Goal: Task Accomplishment & Management: Use online tool/utility

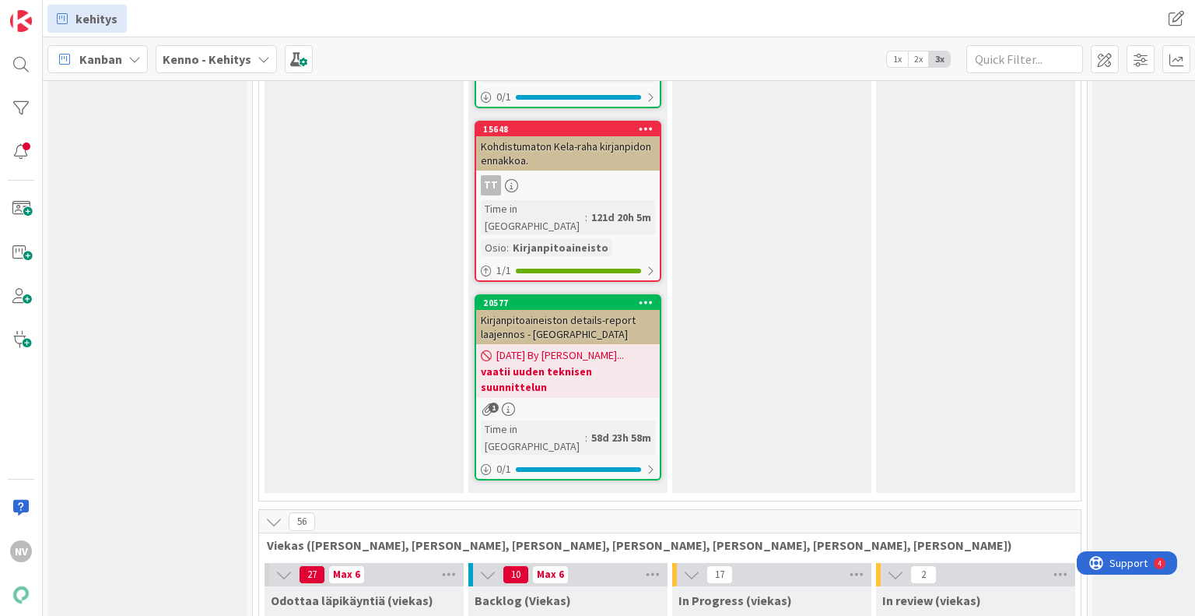
scroll to position [6381, 0]
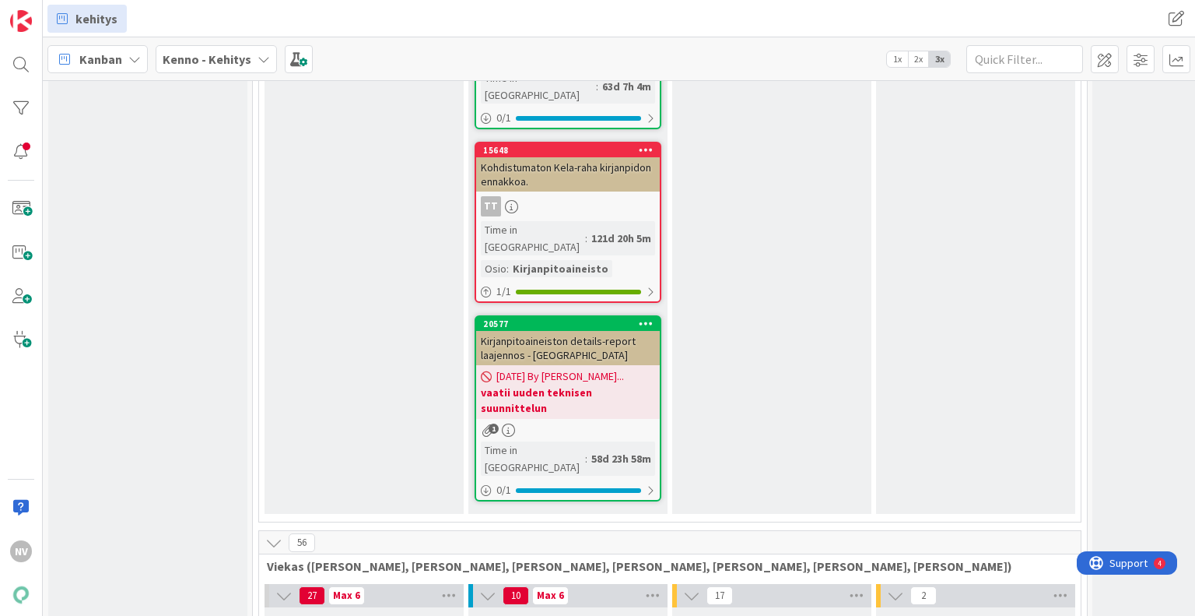
type textarea "x"
type textarea "L"
type textarea "x"
type textarea "La"
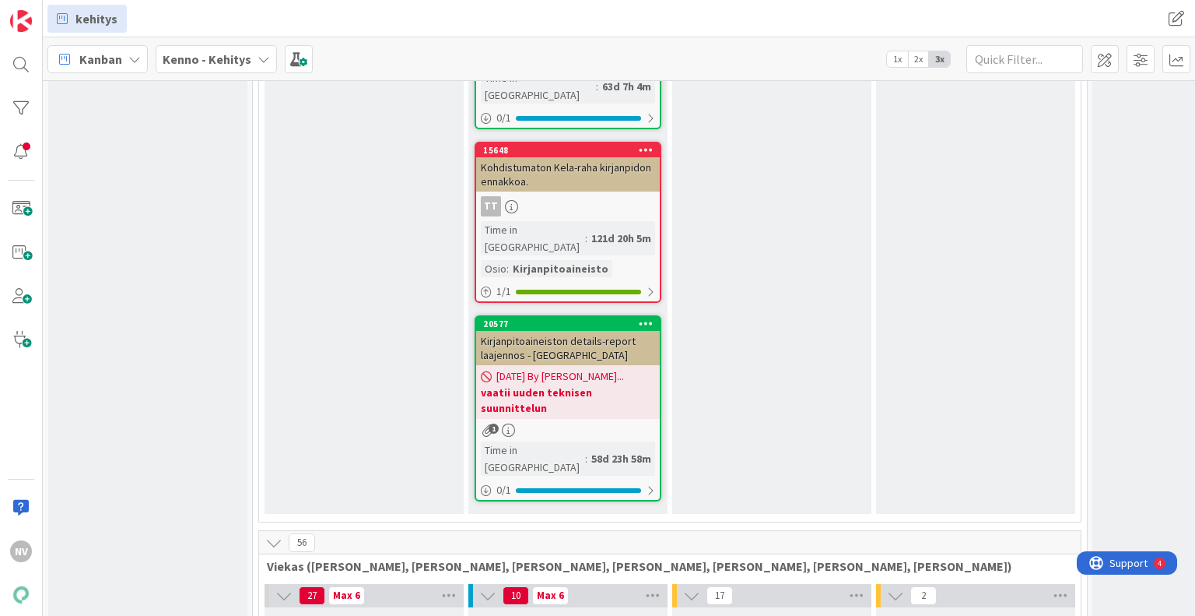
type textarea "x"
type textarea "Lah"
type textarea "x"
type textarea "Lahd"
type textarea "x"
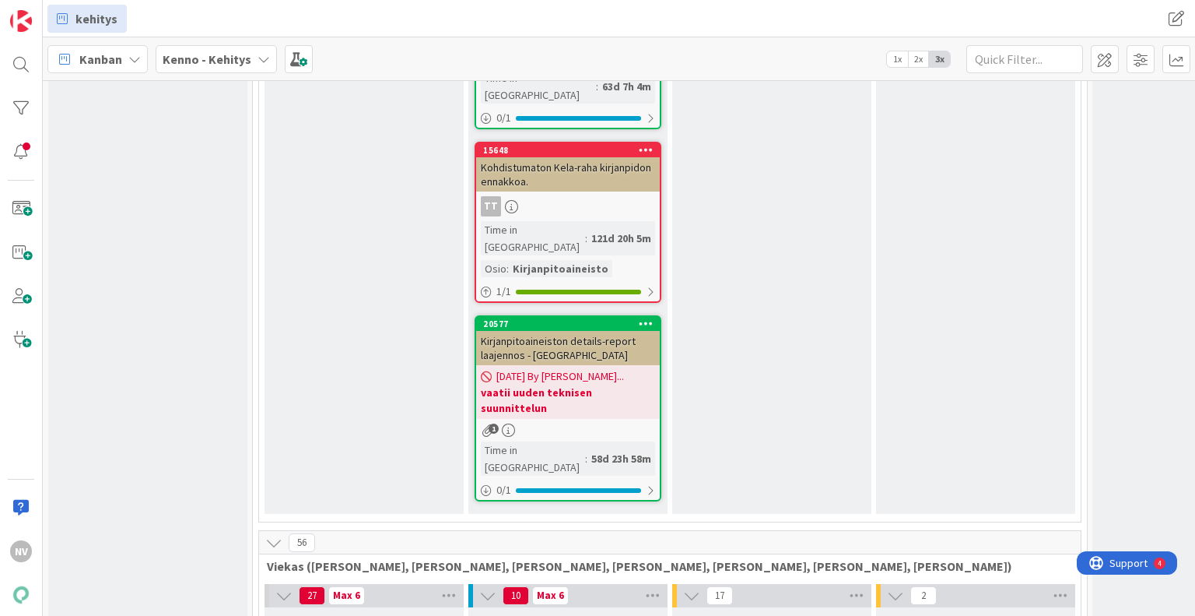
type textarea "Lahde"
type textarea "x"
type textarea "Lahden"
type textarea "x"
type textarea "Lahden"
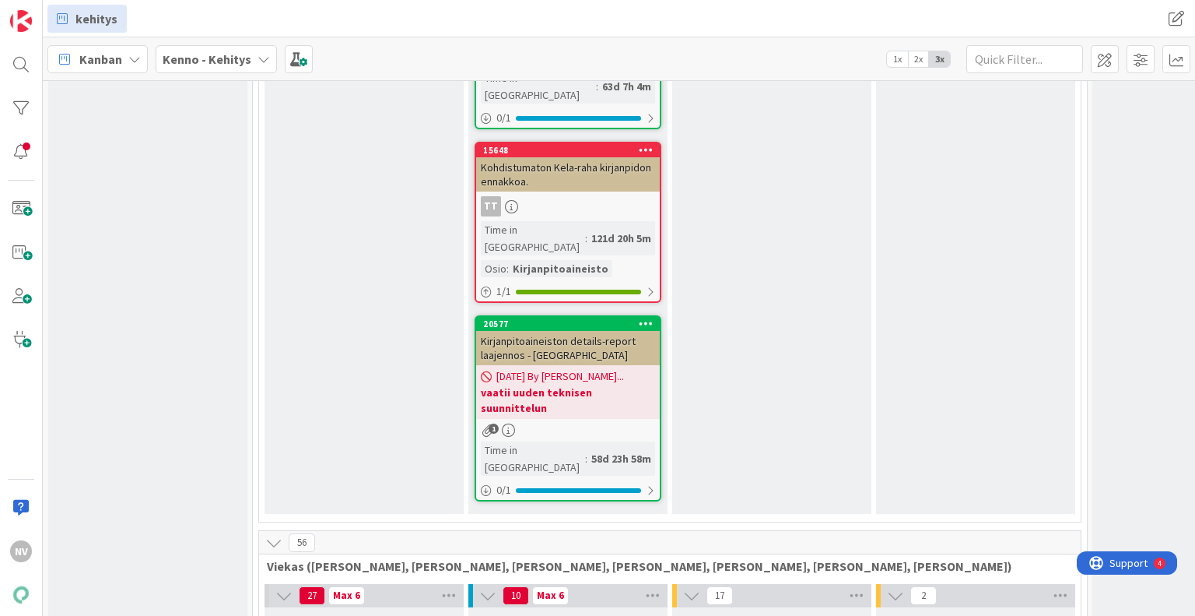
type textarea "x"
type textarea "Lahden T"
type textarea "x"
type textarea "Lahden Ta"
type textarea "x"
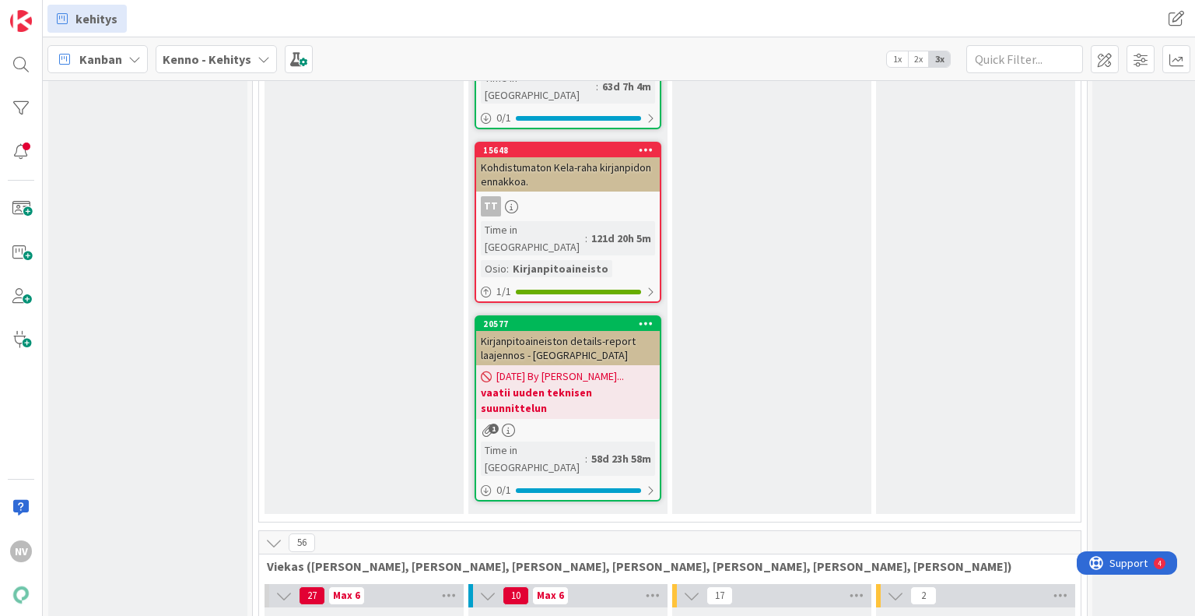
type textarea "Lahden Tal"
type textarea "x"
type textarea "Lahden Talo"
type textarea "x"
type textarea "Lahden Talot"
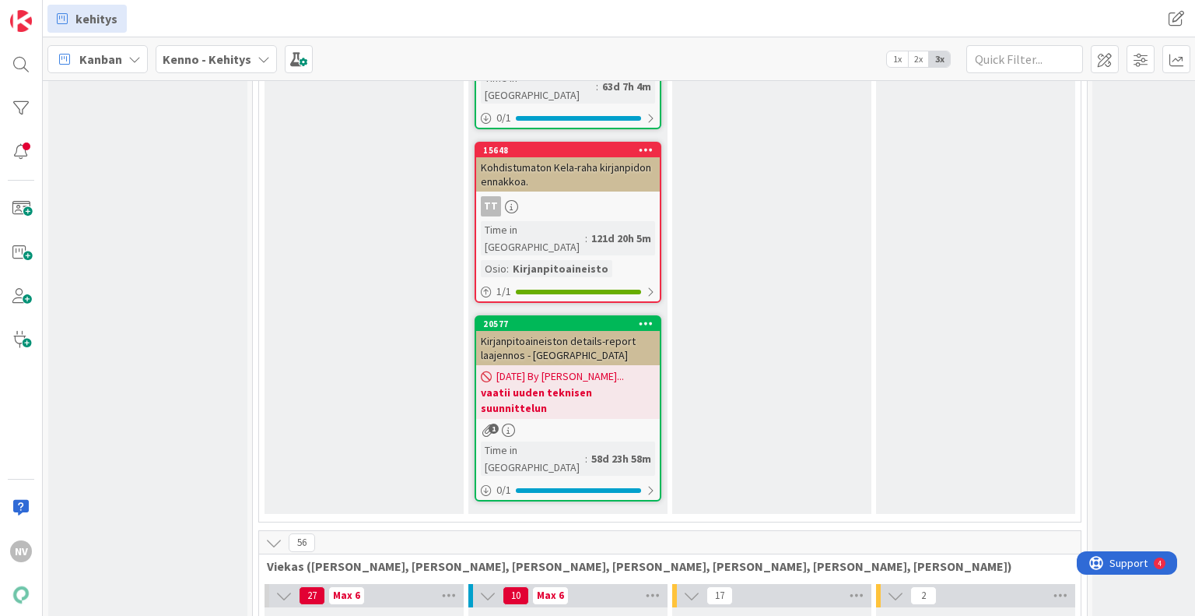
type textarea "x"
type textarea "Lahden Talot"
type textarea "x"
type textarea "Lahden Talot T"
type textarea "x"
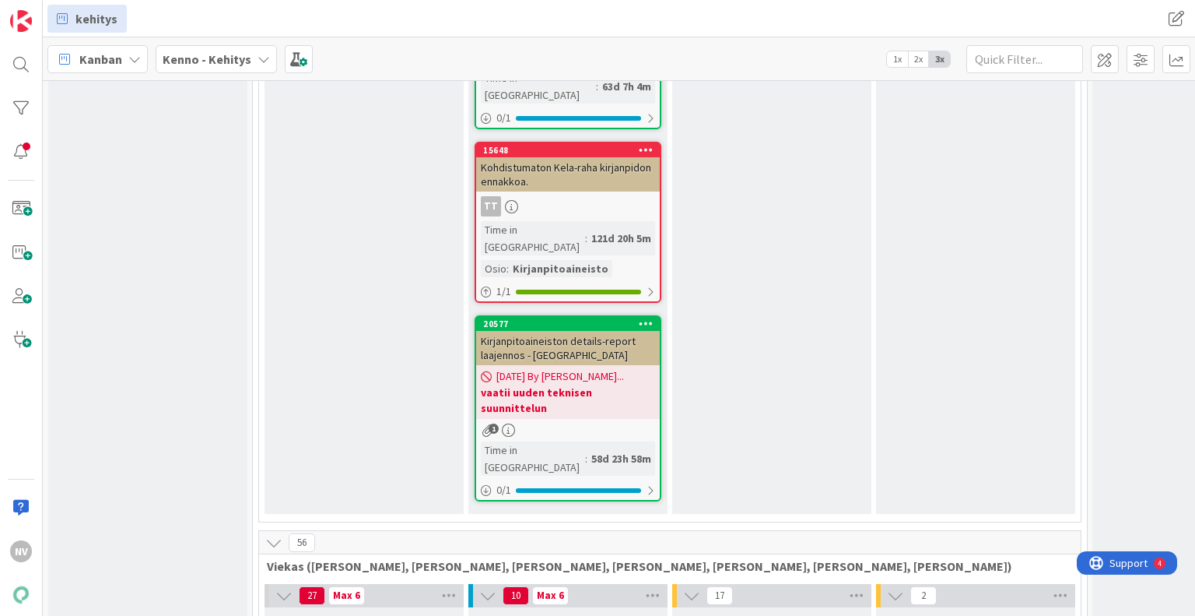
type textarea "Lahden Talot Te"
type textarea "x"
type textarea "Lahden Talot Tee"
type textarea "x"
type textarea "Lahden Talot Teem"
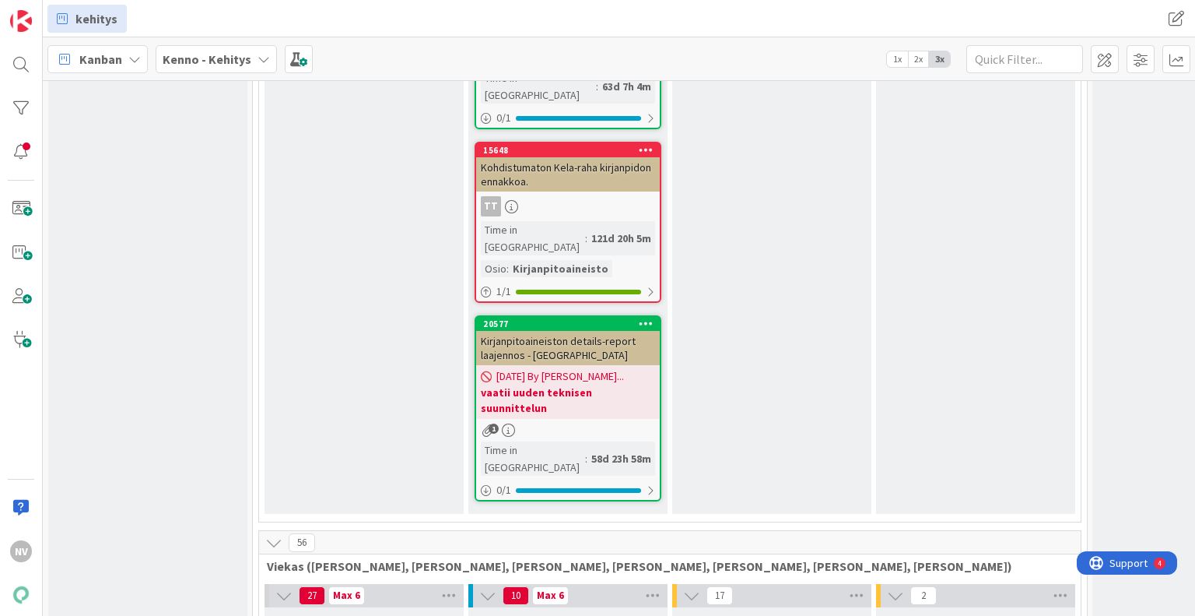
type textarea "x"
type textarea "Lahden Talot Teeman"
type textarea "x"
type textarea "Lahden Talot Teeman"
type textarea "x"
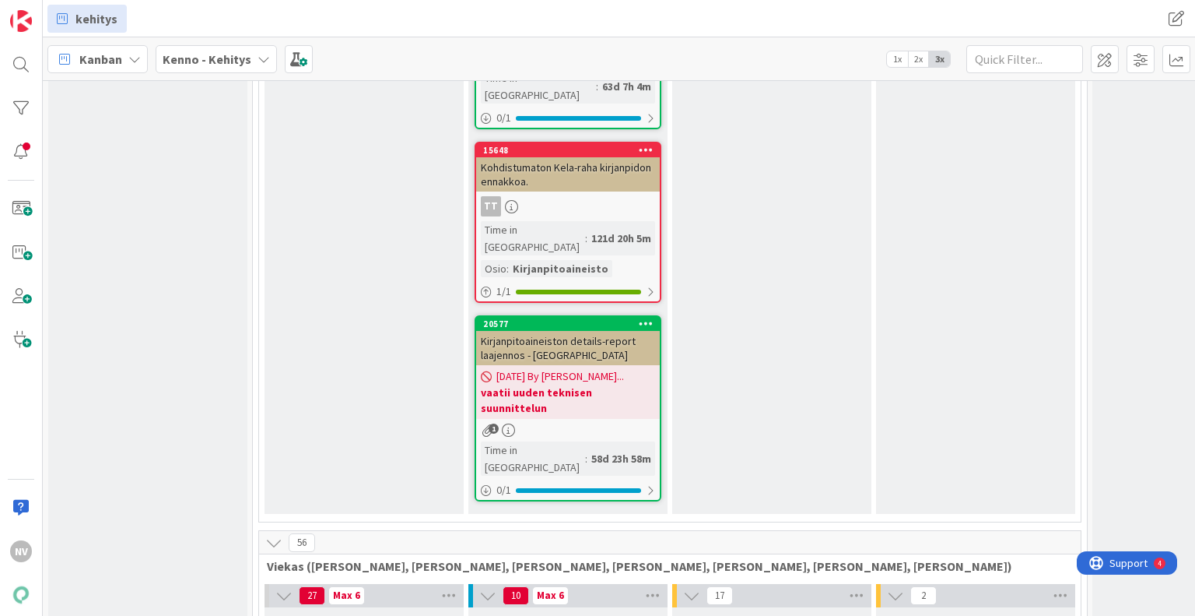
type textarea "Lahden Talot Teeman m"
type textarea "x"
type textarea "Lahden Talot Teeman mu"
type textarea "x"
type textarea "Lahden [PERSON_NAME] muu"
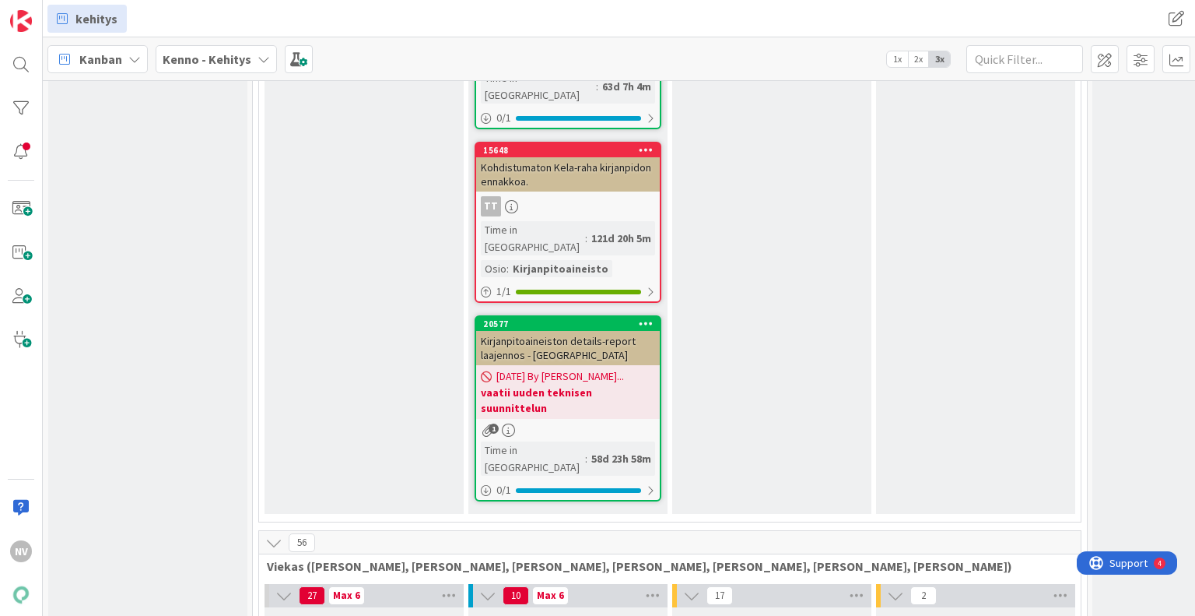
type textarea "x"
type textarea "Lahden Talot Teeman muut"
type textarea "x"
type textarea "Lahden Talot Teeman muuto"
type textarea "x"
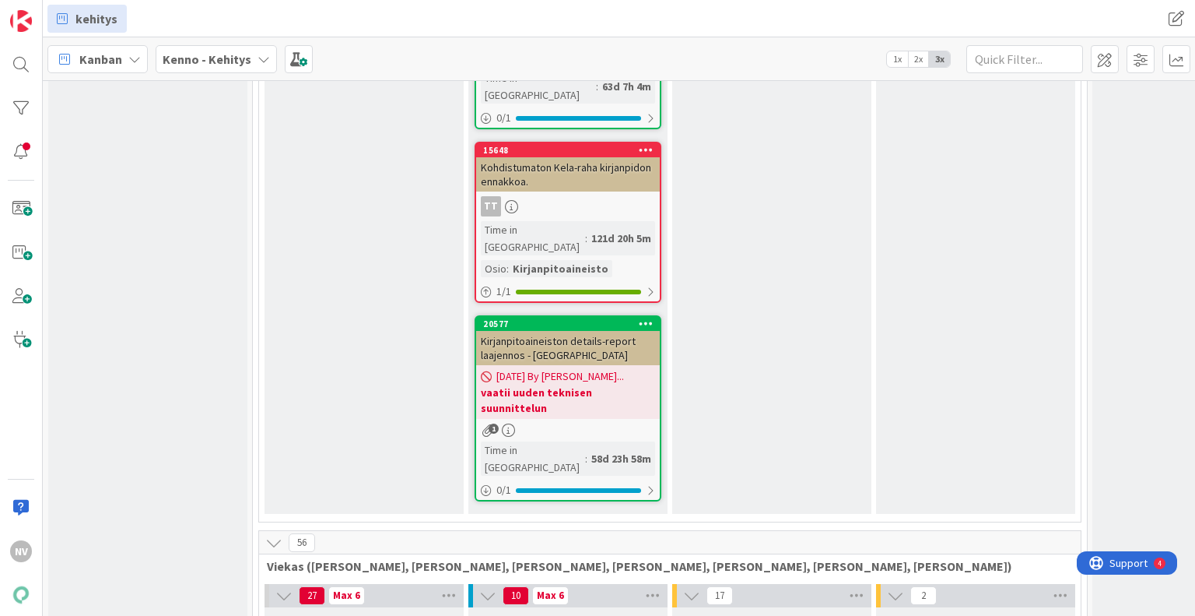
type textarea "Lahden Talot Teeman muutos"
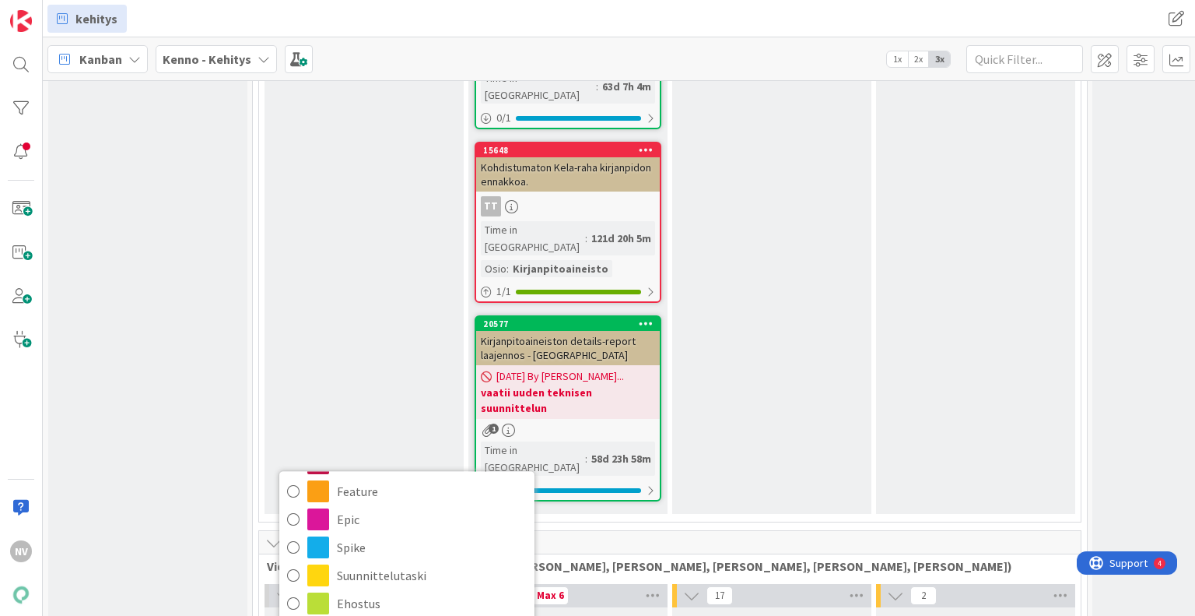
scroll to position [150, 0]
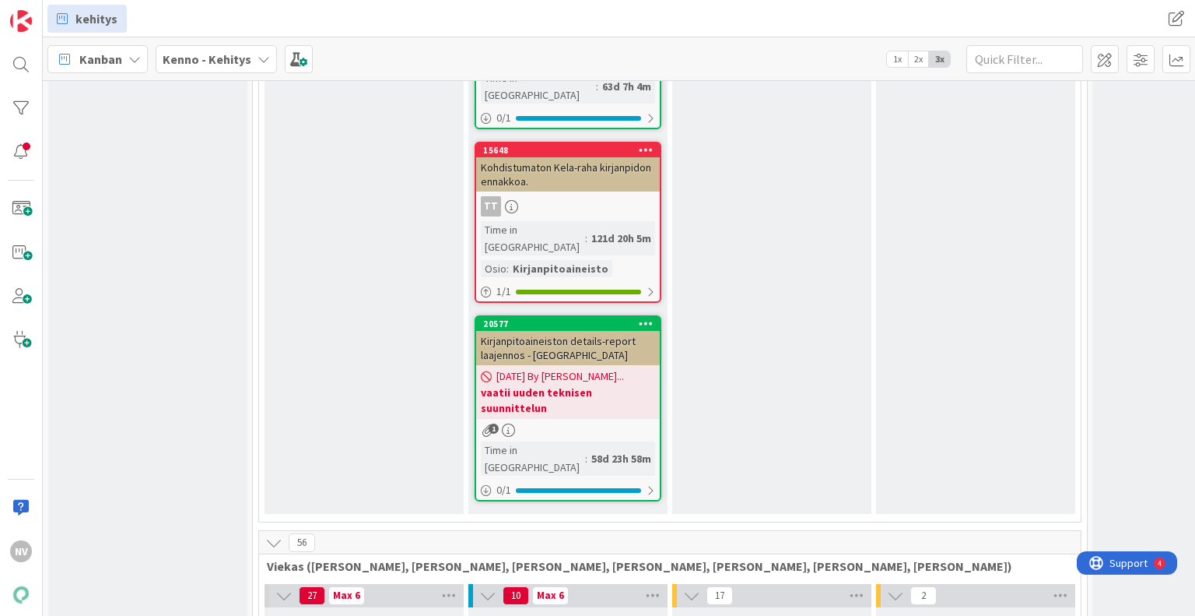
type textarea "x"
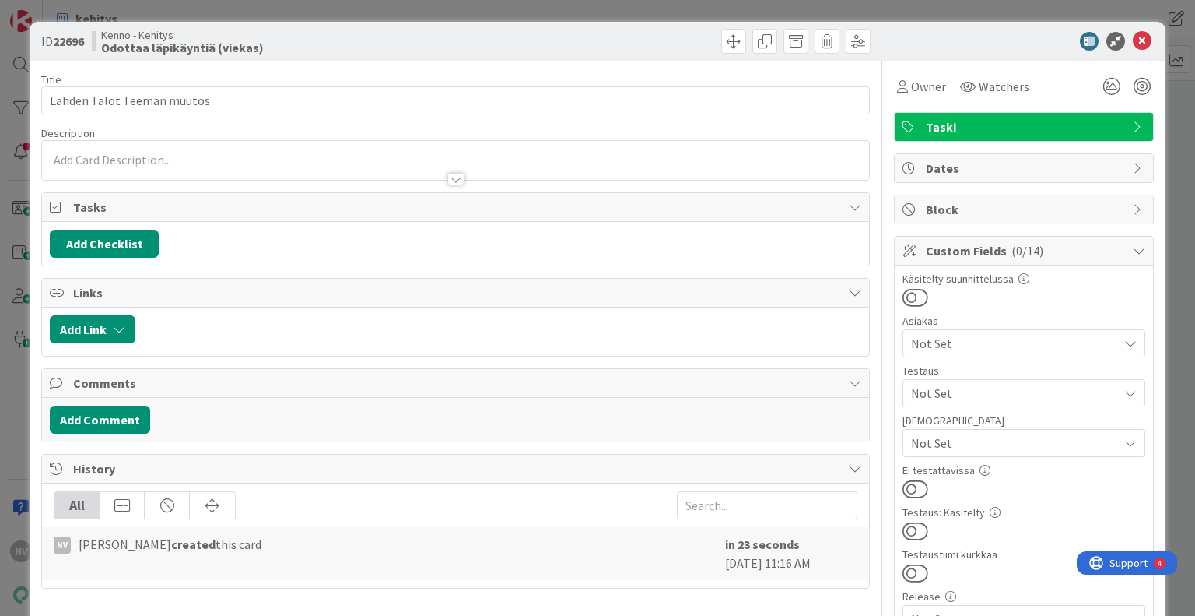
click at [451, 183] on div at bounding box center [455, 179] width 17 height 12
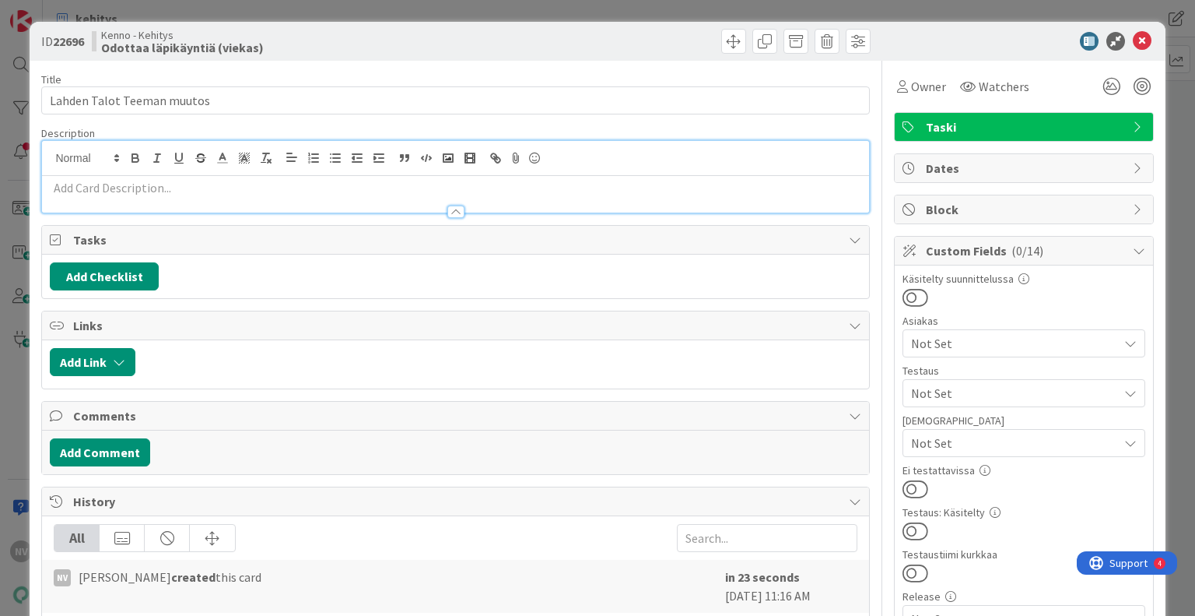
click at [364, 192] on p at bounding box center [455, 188] width 811 height 18
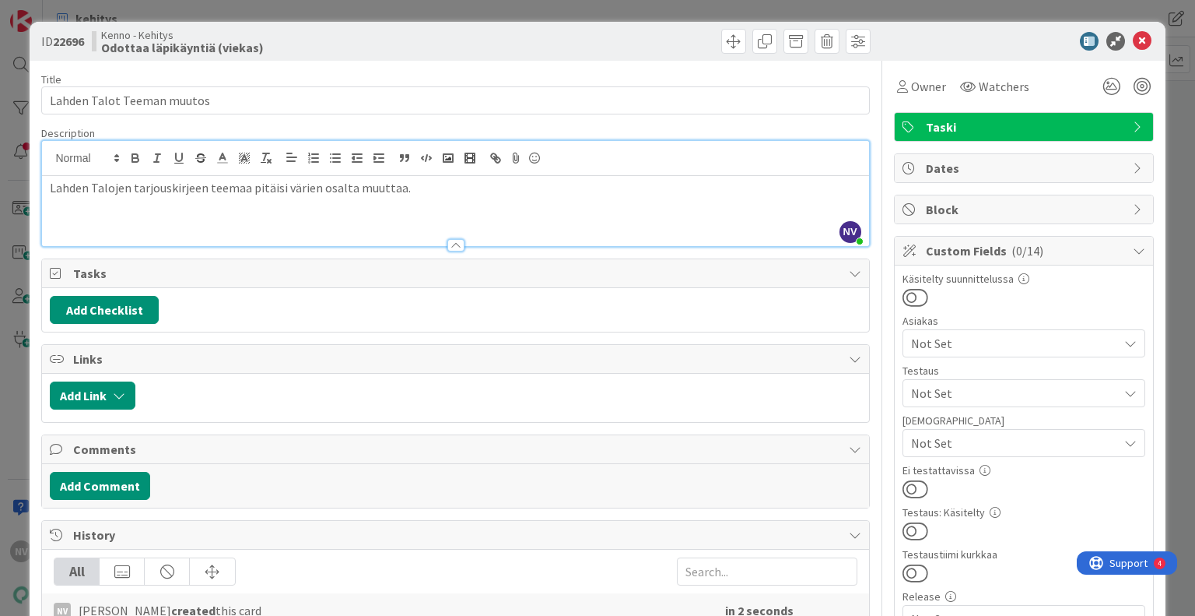
click at [508, 189] on p "Lahden Talojen tarjouskirjeen teemaa pitäisi värien osalta muuttaa." at bounding box center [455, 188] width 811 height 18
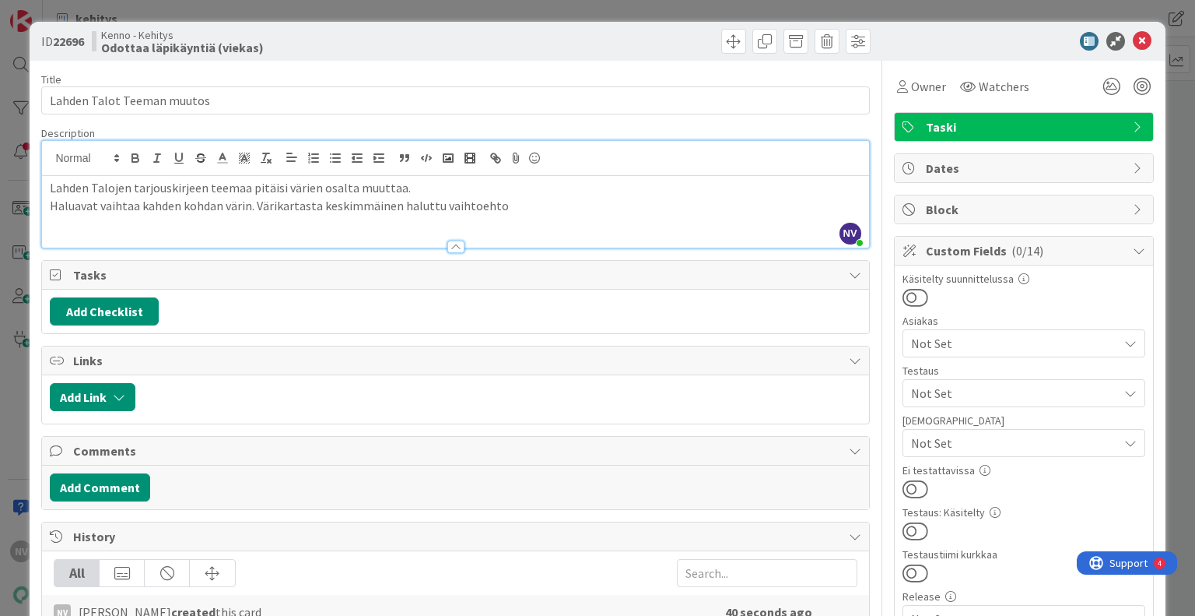
drag, startPoint x: 168, startPoint y: 236, endPoint x: 163, endPoint y: 224, distance: 12.9
click at [167, 235] on div at bounding box center [455, 239] width 826 height 16
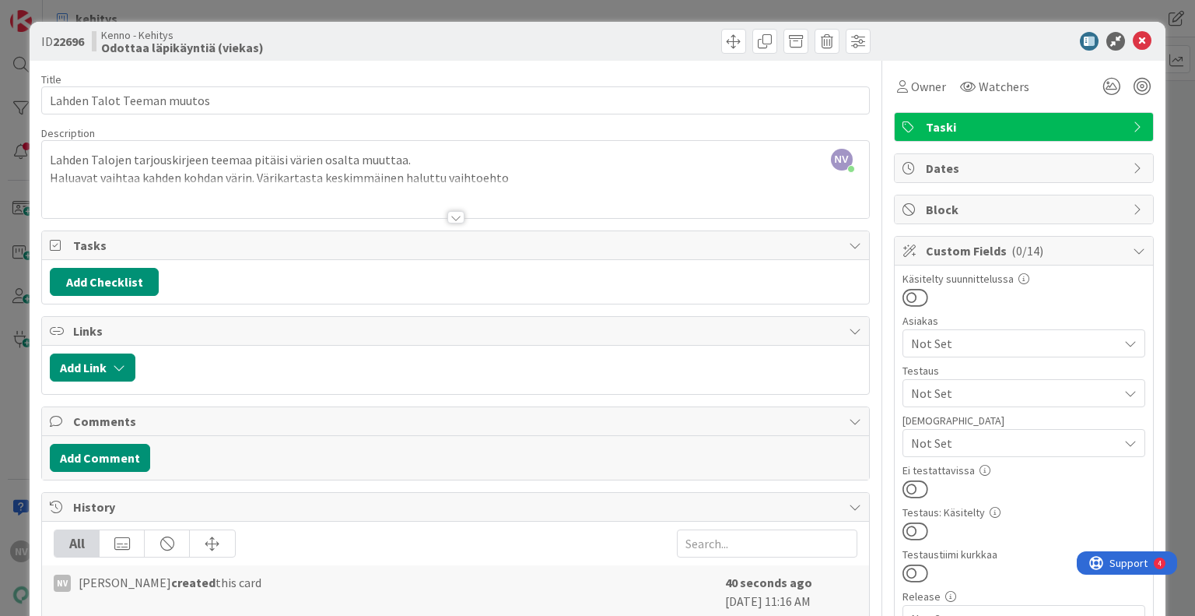
drag, startPoint x: 149, startPoint y: 198, endPoint x: 330, endPoint y: 195, distance: 181.4
click at [148, 198] on div at bounding box center [455, 198] width 826 height 40
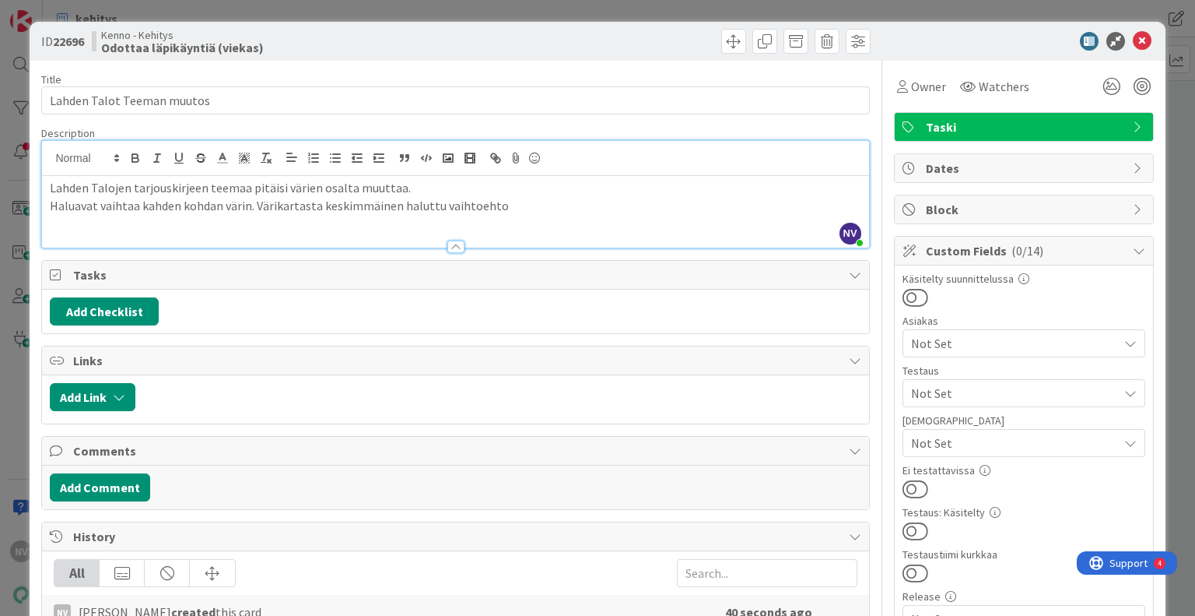
click at [553, 205] on p "Haluavat vaihtaa kahden kohdan värin. Värikartasta keskimmäinen haluttu vaihtoe…" at bounding box center [455, 206] width 811 height 18
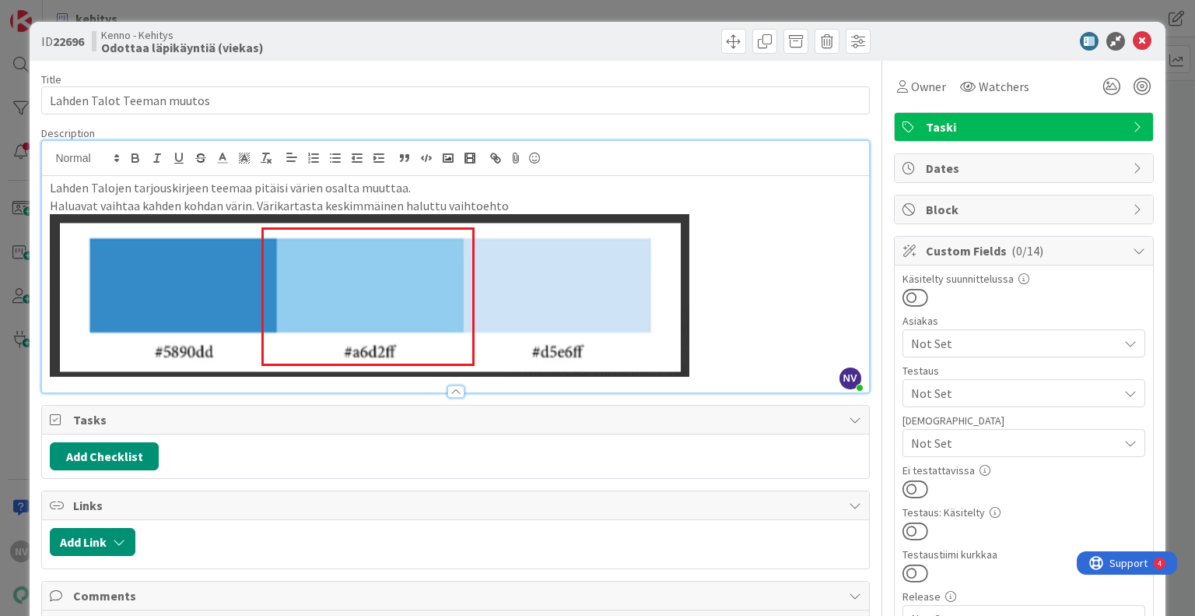
click at [715, 360] on p at bounding box center [455, 295] width 811 height 163
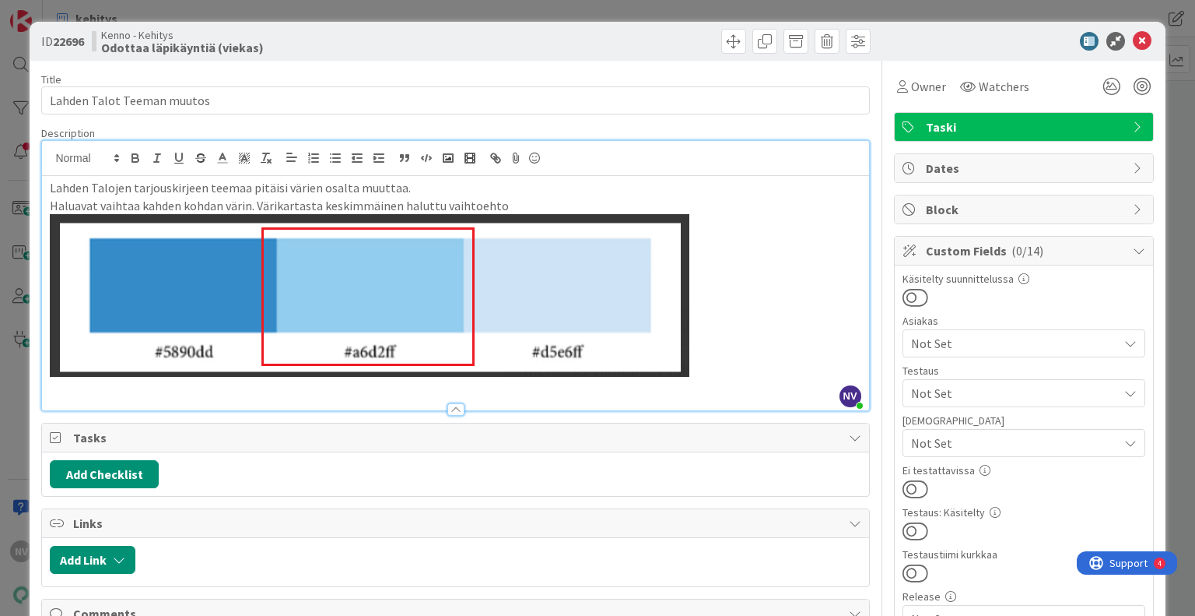
click at [720, 126] on div "Description" at bounding box center [455, 133] width 828 height 14
click at [719, 352] on p at bounding box center [455, 295] width 811 height 163
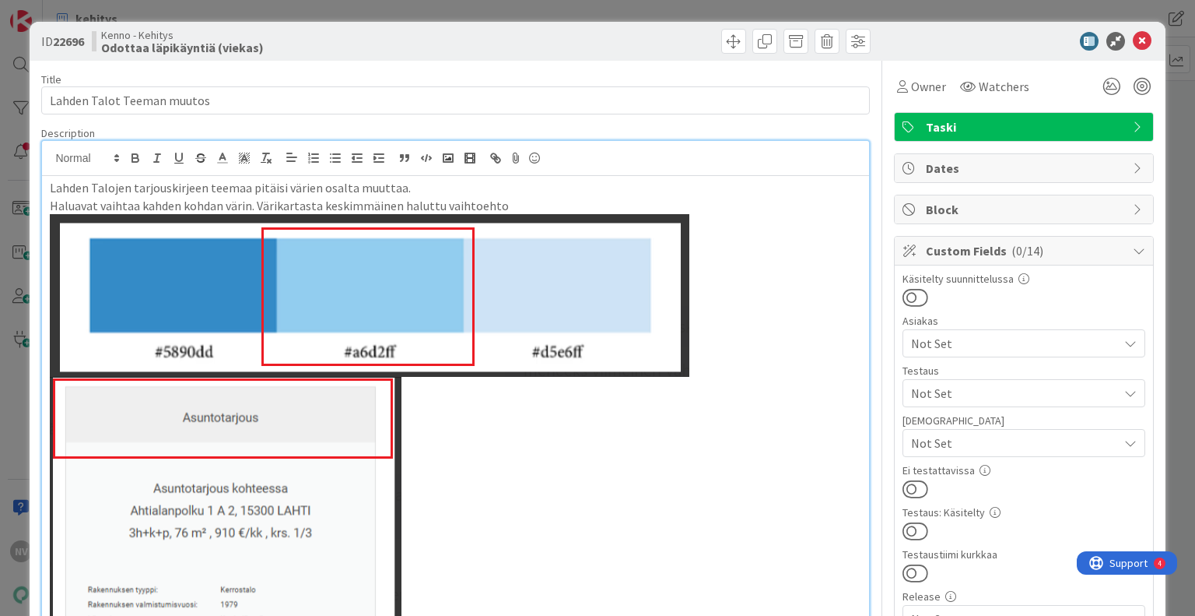
click at [914, 89] on span "Owner" at bounding box center [928, 86] width 35 height 19
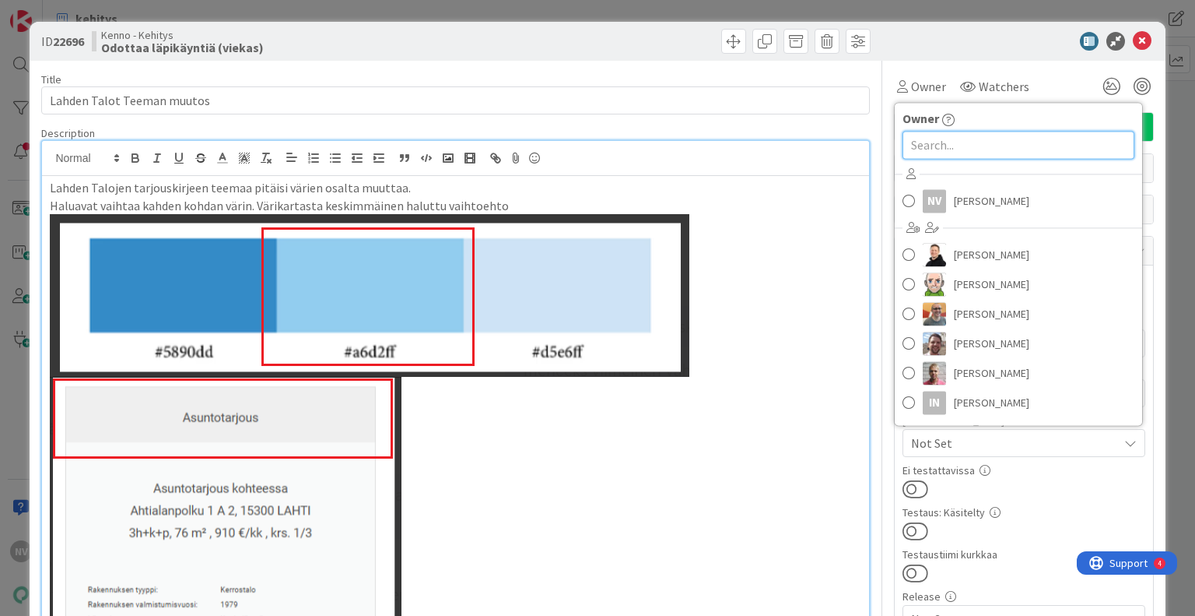
click at [945, 144] on input "text" at bounding box center [1019, 145] width 232 height 28
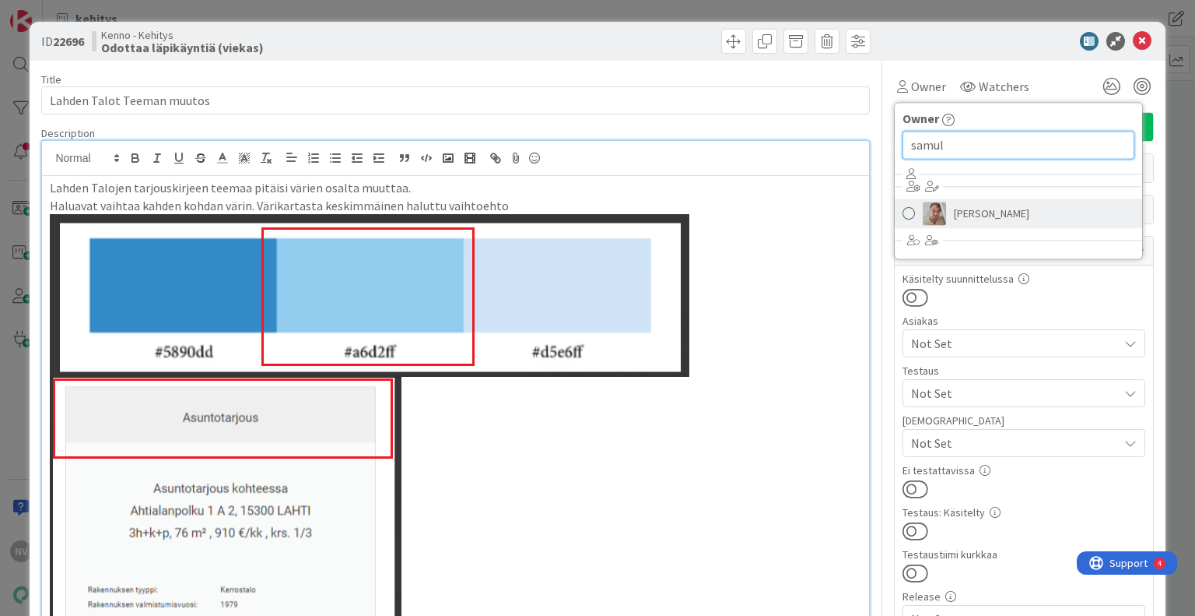
type input "samul"
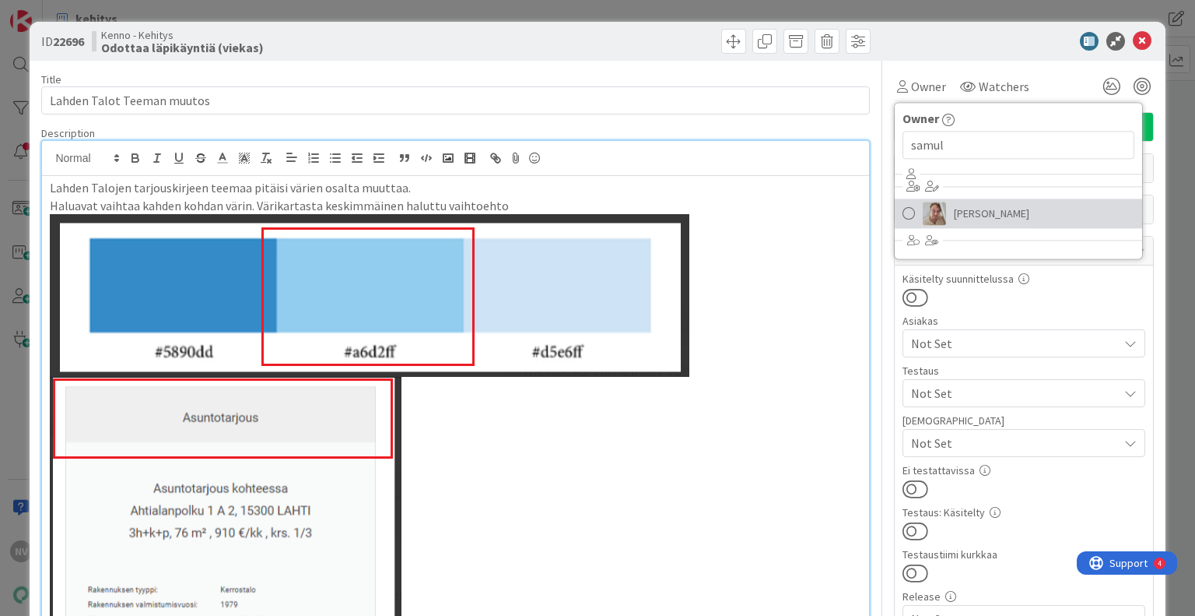
click at [959, 209] on span "[PERSON_NAME]" at bounding box center [991, 213] width 75 height 23
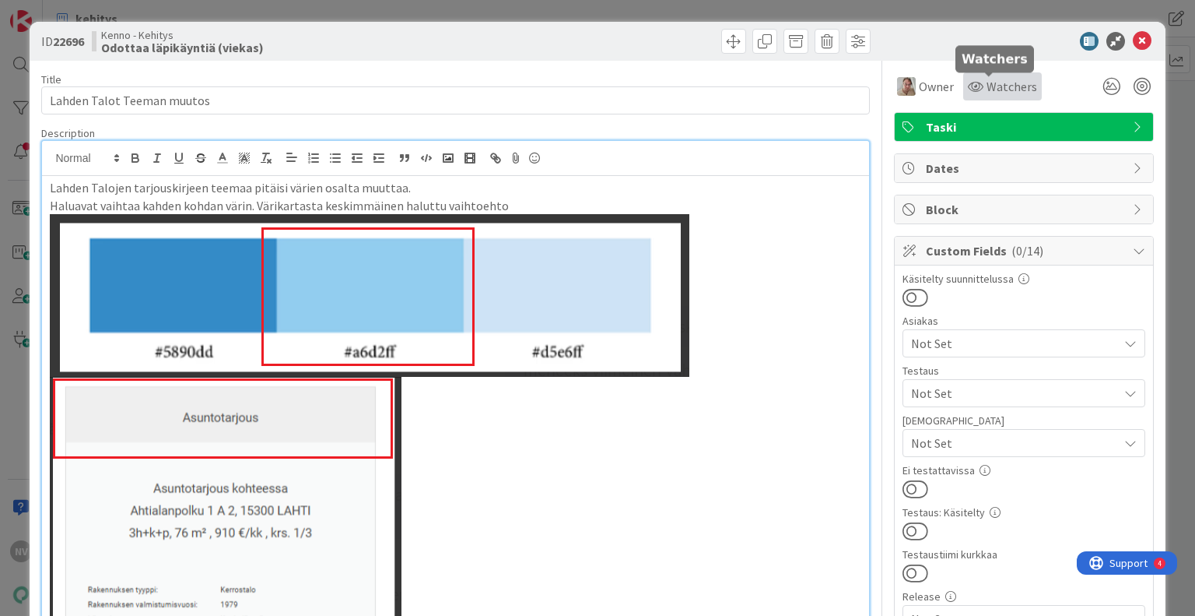
click at [987, 81] on span "Watchers" at bounding box center [1012, 86] width 51 height 19
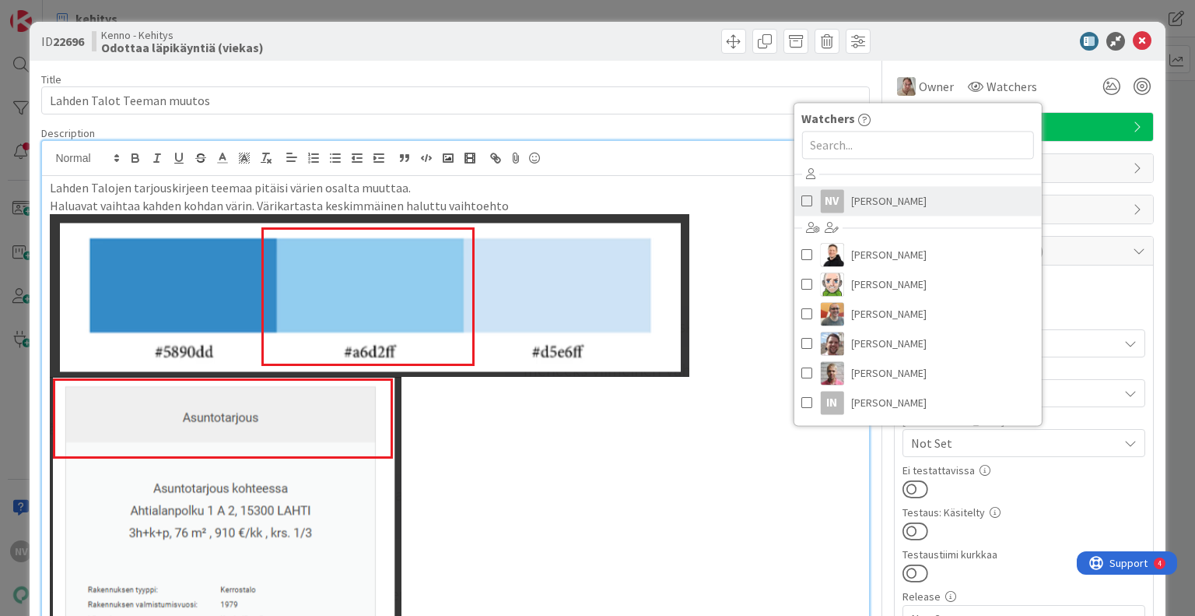
click at [865, 199] on span "[PERSON_NAME]" at bounding box center [888, 200] width 75 height 23
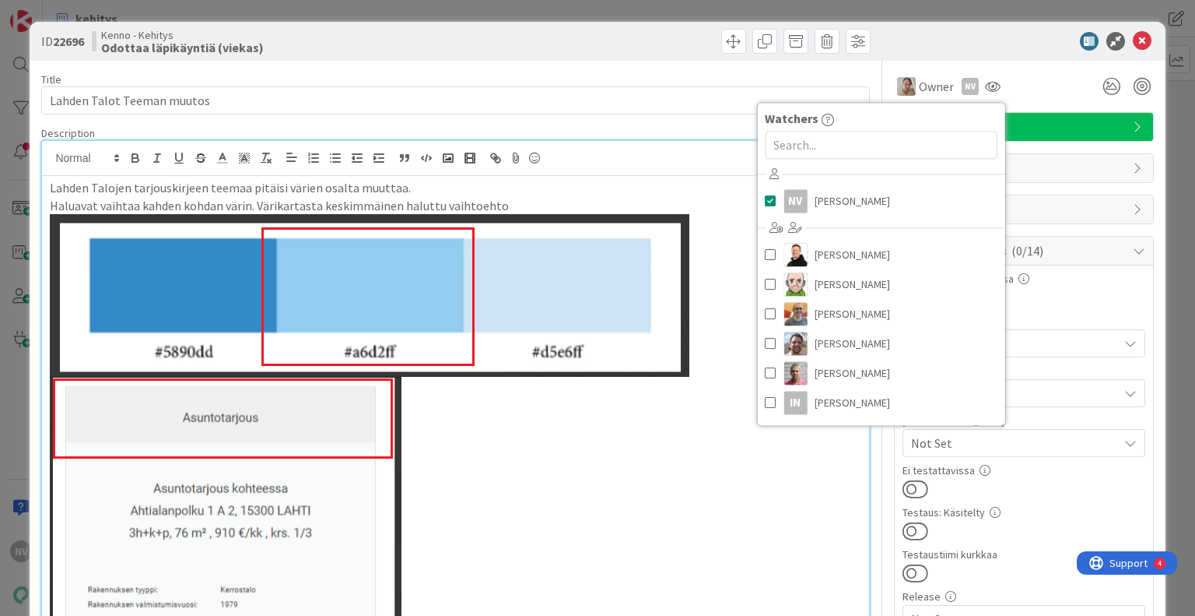
click at [960, 38] on div at bounding box center [1016, 41] width 275 height 19
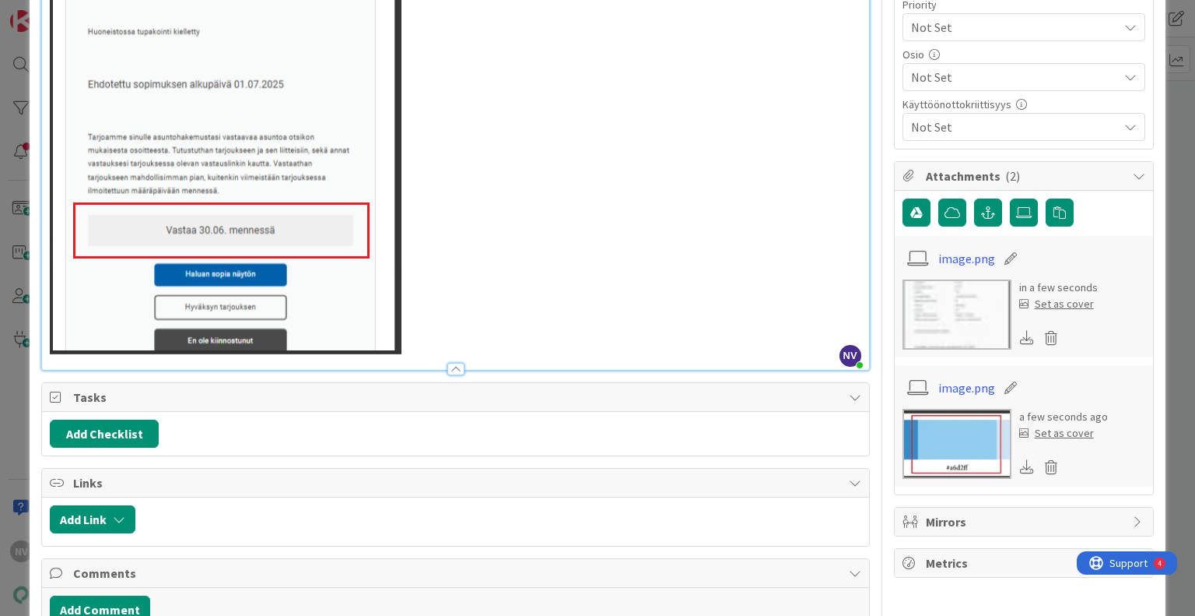
scroll to position [856, 0]
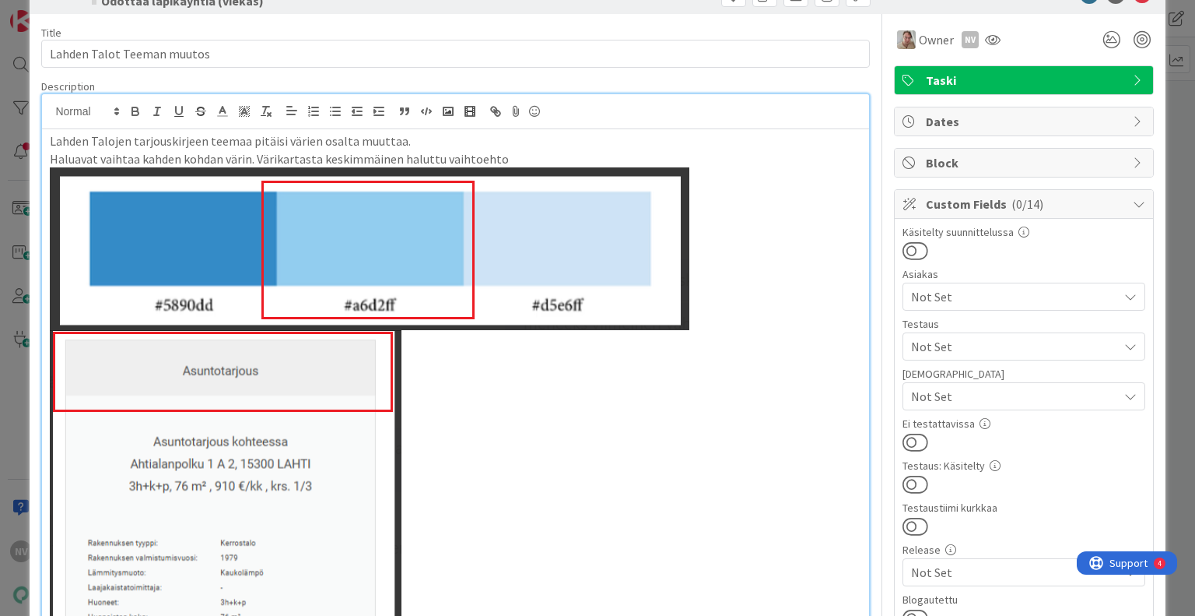
scroll to position [0, 0]
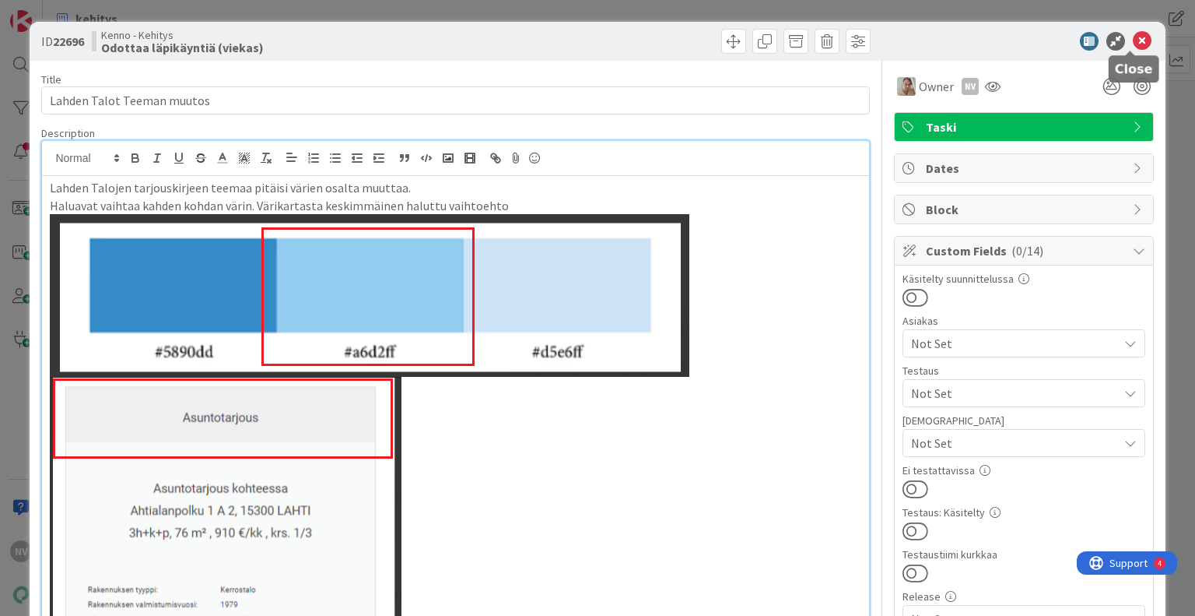
drag, startPoint x: 1131, startPoint y: 37, endPoint x: 1124, endPoint y: 46, distance: 11.7
click at [1133, 37] on icon at bounding box center [1142, 41] width 19 height 19
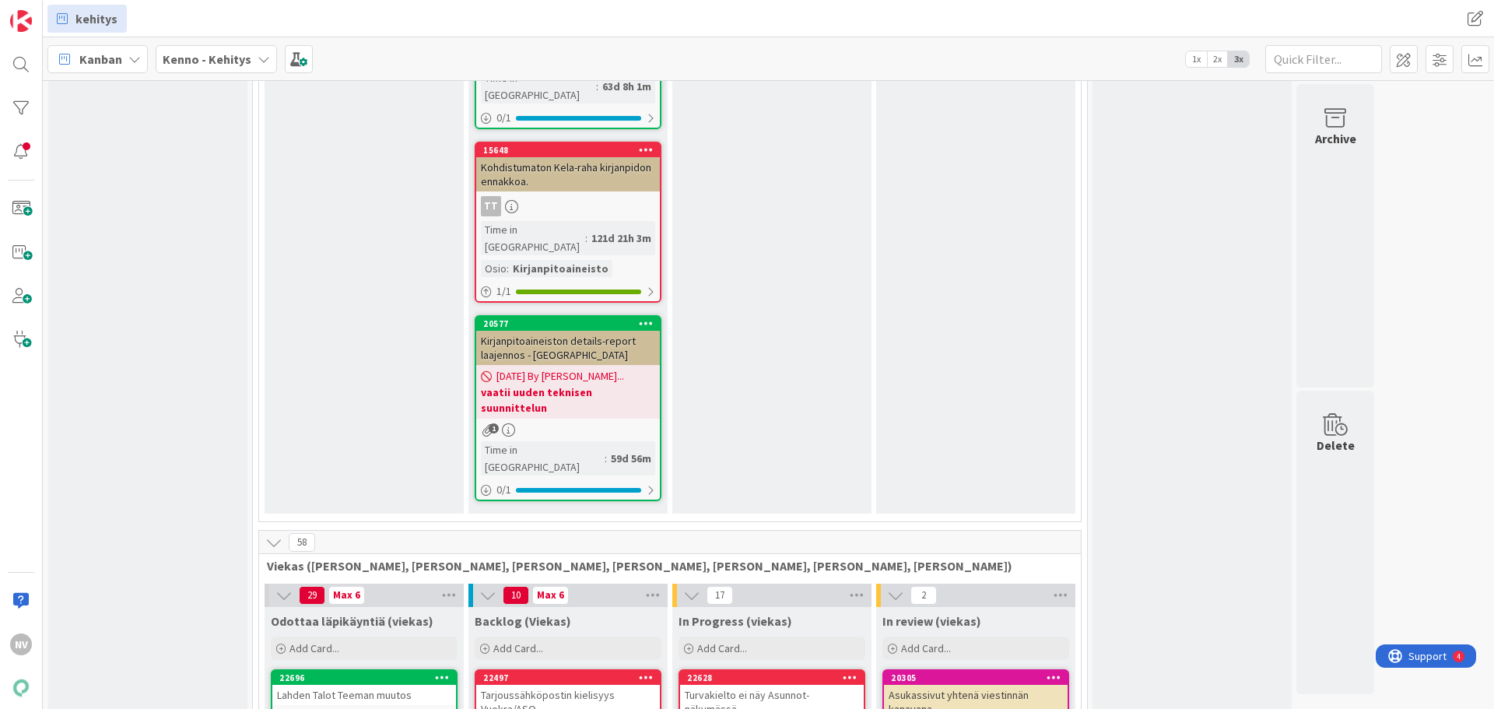
scroll to position [6381, 0]
